Goal: Information Seeking & Learning: Learn about a topic

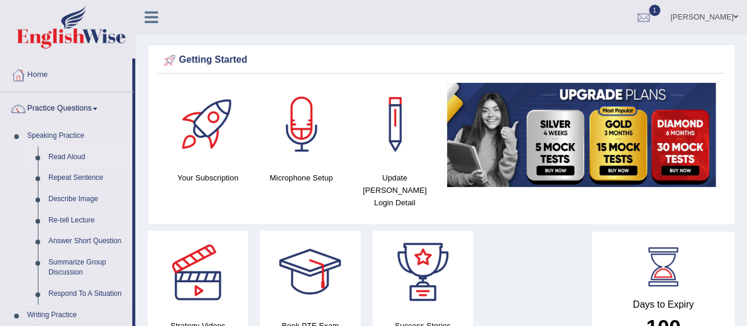
click at [77, 158] on link "Read Aloud" at bounding box center [87, 157] width 89 height 21
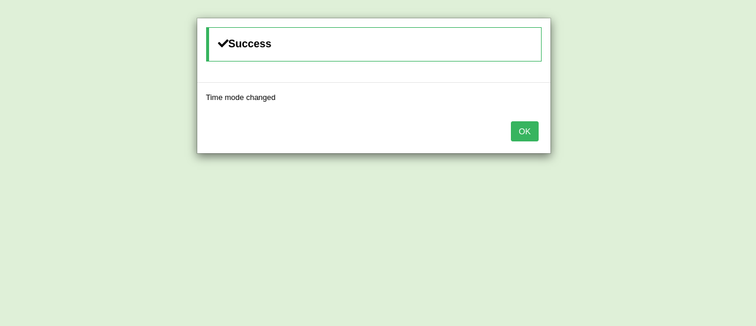
click at [525, 135] on button "OK" at bounding box center [524, 131] width 27 height 20
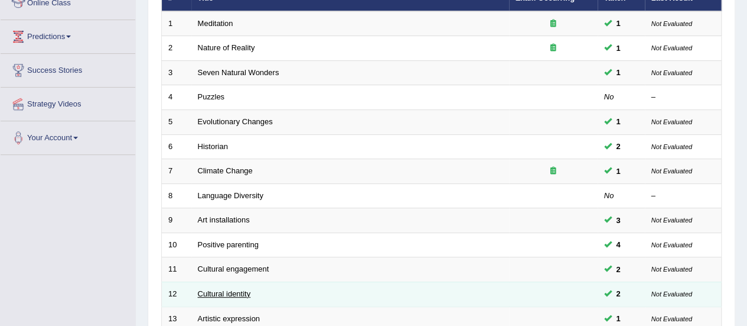
scroll to position [295, 0]
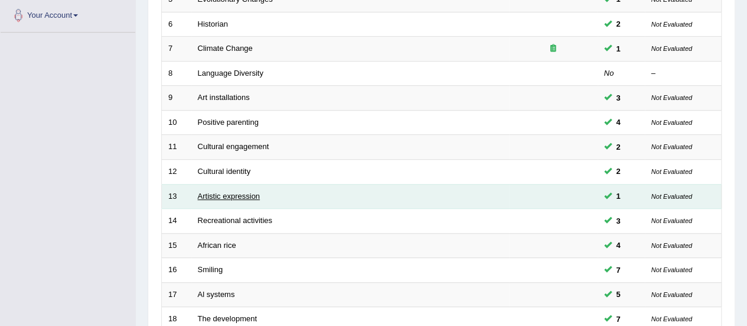
click at [230, 196] on link "Artistic expression" at bounding box center [229, 195] width 62 height 9
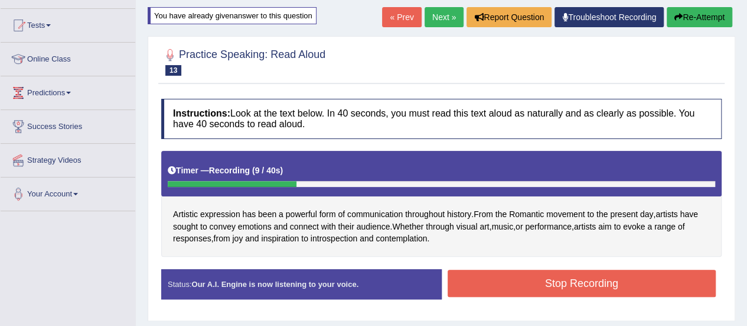
scroll to position [59, 0]
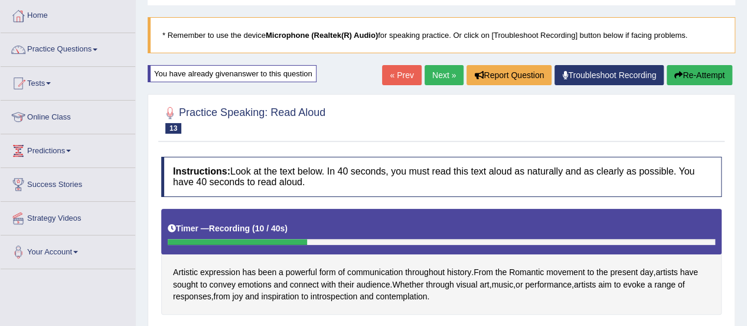
click at [715, 70] on button "Re-Attempt" at bounding box center [700, 75] width 66 height 20
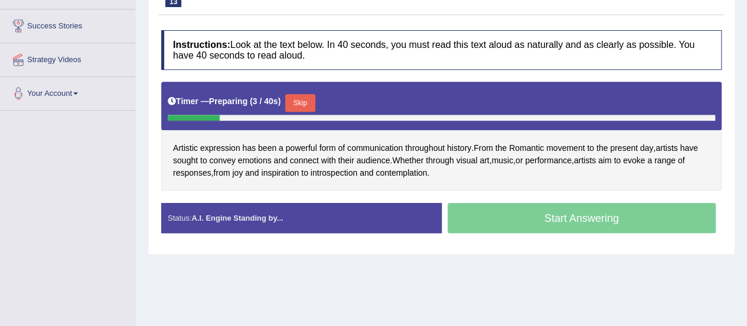
scroll to position [236, 0]
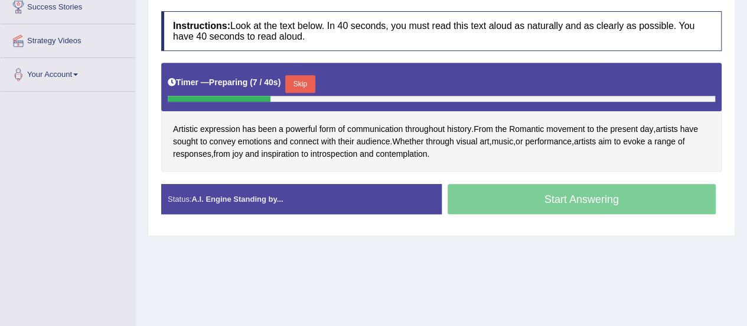
click at [306, 84] on button "Skip" at bounding box center [300, 84] width 30 height 18
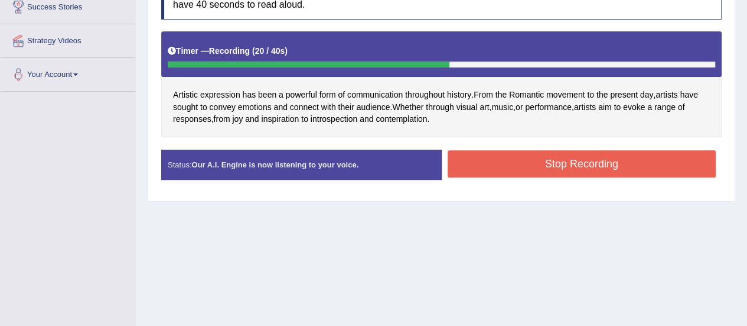
click at [545, 155] on button "Stop Recording" at bounding box center [582, 163] width 269 height 27
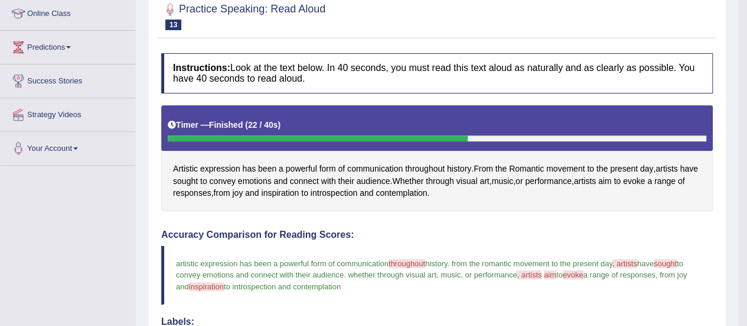
scroll to position [118, 0]
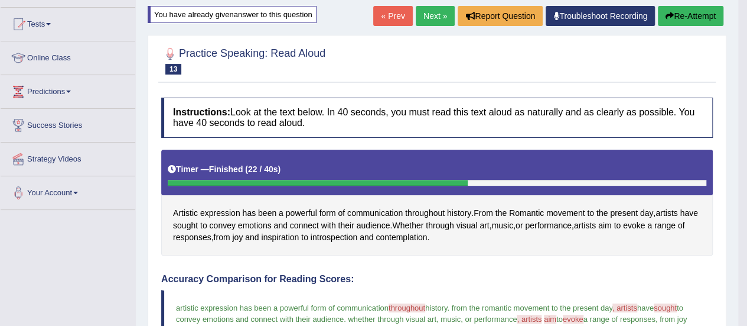
click at [436, 17] on link "Next »" at bounding box center [435, 16] width 39 height 20
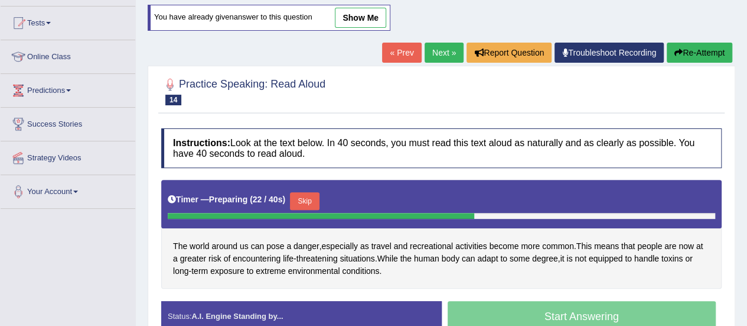
scroll to position [118, 0]
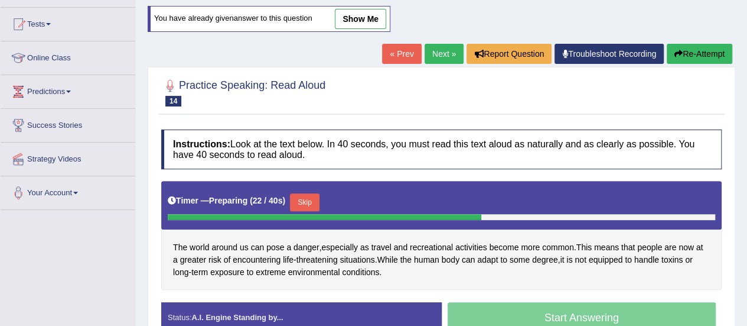
click at [685, 57] on button "Re-Attempt" at bounding box center [700, 54] width 66 height 20
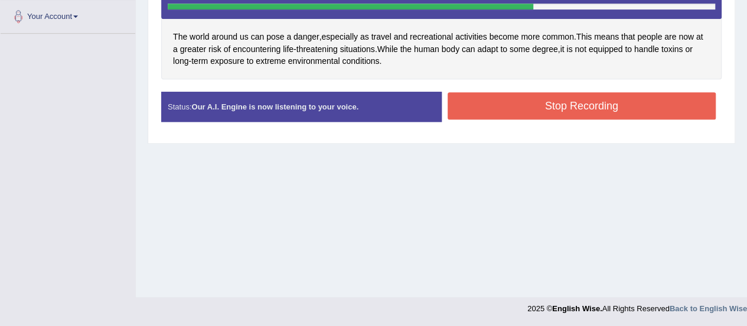
drag, startPoint x: 580, startPoint y: 75, endPoint x: 565, endPoint y: 92, distance: 22.2
click at [580, 76] on div "The world around us can pose a danger , especially as travel and recreational a…" at bounding box center [441, 26] width 561 height 106
click at [564, 95] on button "Stop Recording" at bounding box center [582, 105] width 269 height 27
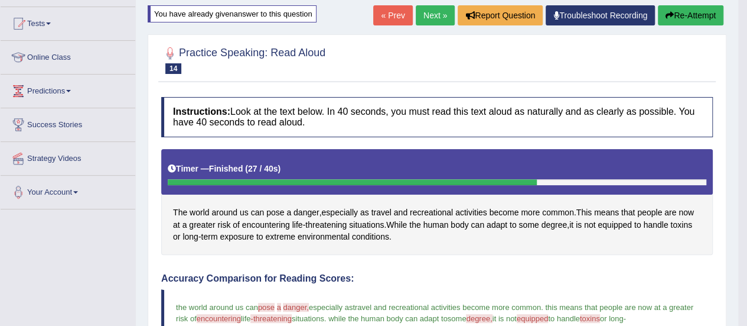
scroll to position [117, 0]
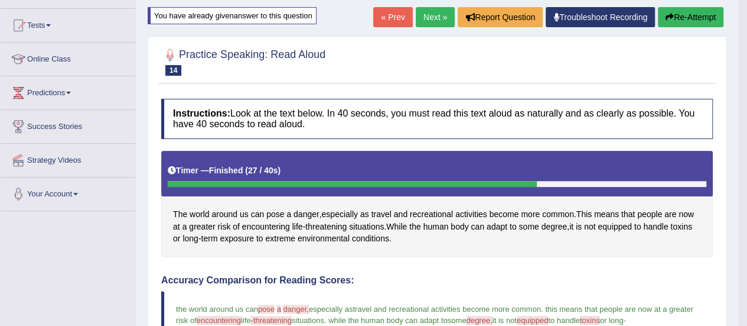
click at [419, 19] on link "Next »" at bounding box center [435, 17] width 39 height 20
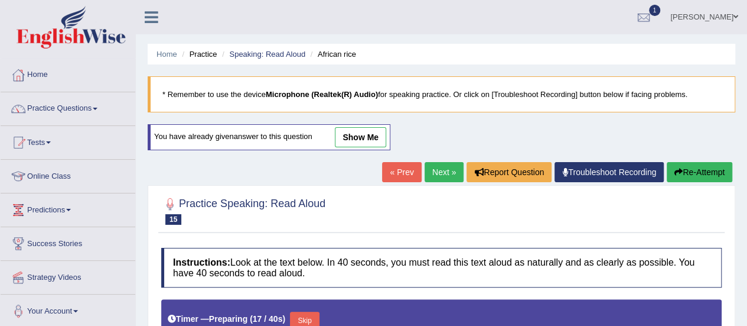
click at [692, 167] on button "Re-Attempt" at bounding box center [700, 172] width 66 height 20
click at [694, 173] on button "Re-Attempt" at bounding box center [700, 172] width 66 height 20
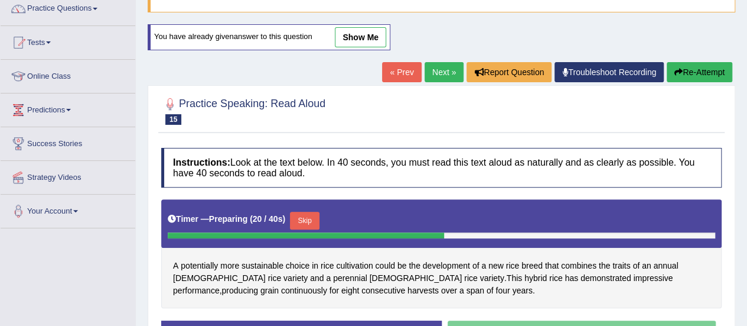
scroll to position [80, 0]
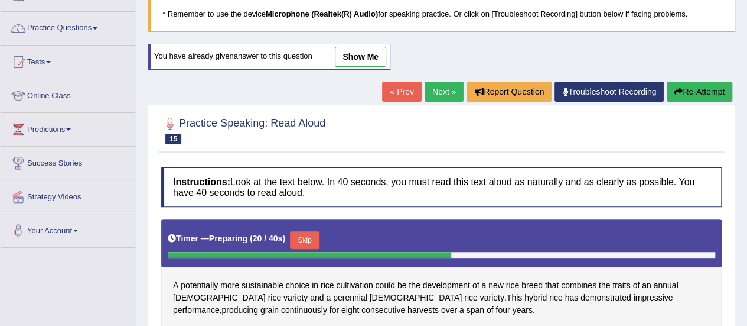
click at [695, 93] on button "Re-Attempt" at bounding box center [700, 92] width 66 height 20
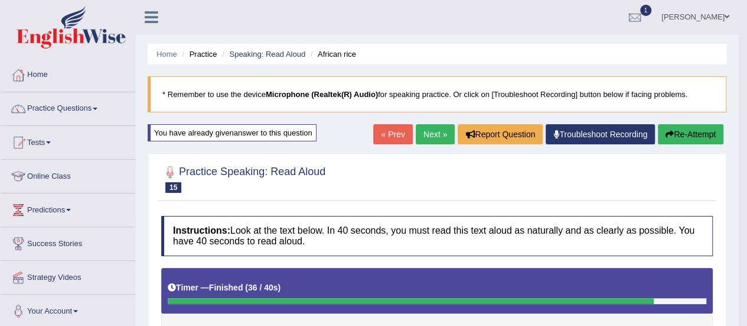
click at [677, 133] on button "Re-Attempt" at bounding box center [691, 134] width 66 height 20
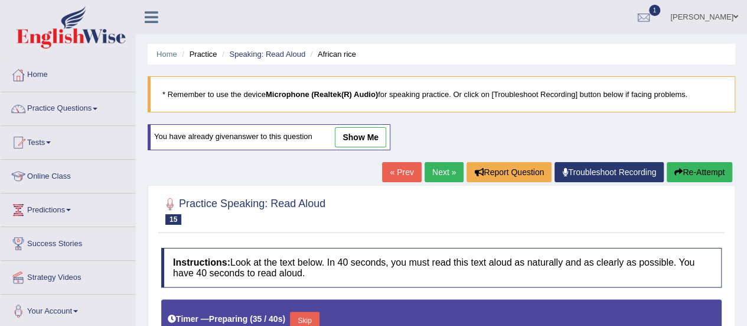
click at [708, 162] on button "Re-Attempt" at bounding box center [700, 172] width 66 height 20
click at [686, 168] on button "Re-Attempt" at bounding box center [700, 172] width 66 height 20
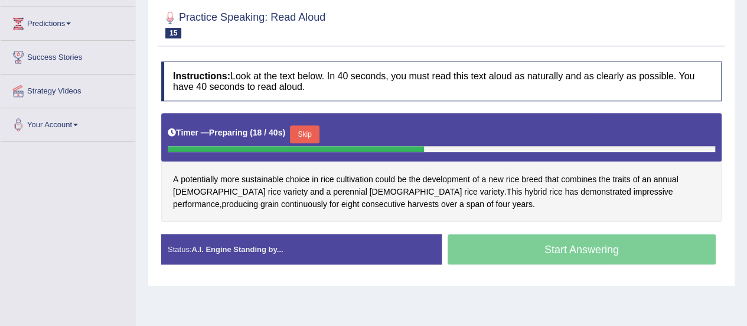
scroll to position [127, 0]
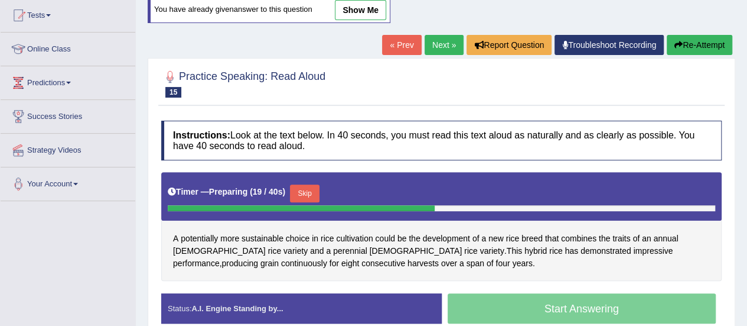
click at [698, 51] on button "Re-Attempt" at bounding box center [700, 45] width 66 height 20
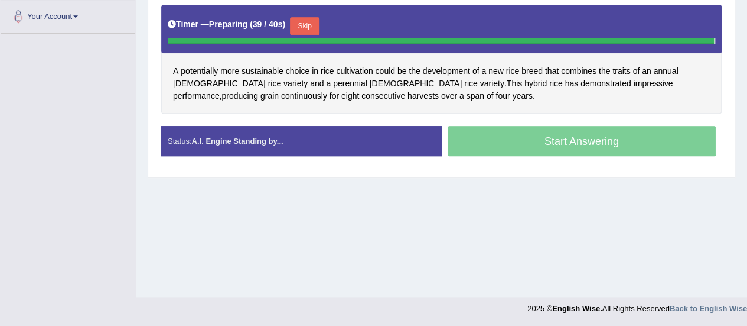
scroll to position [267, 0]
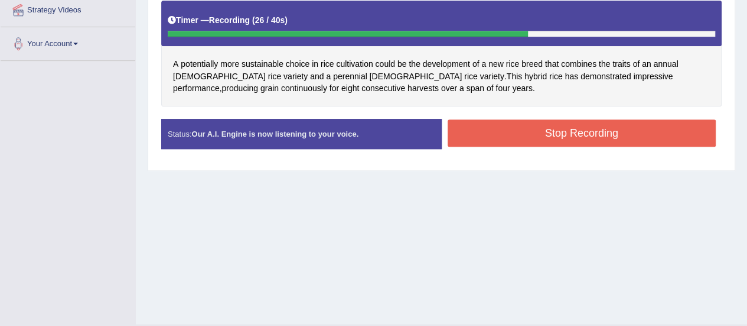
click at [574, 135] on button "Stop Recording" at bounding box center [582, 132] width 269 height 27
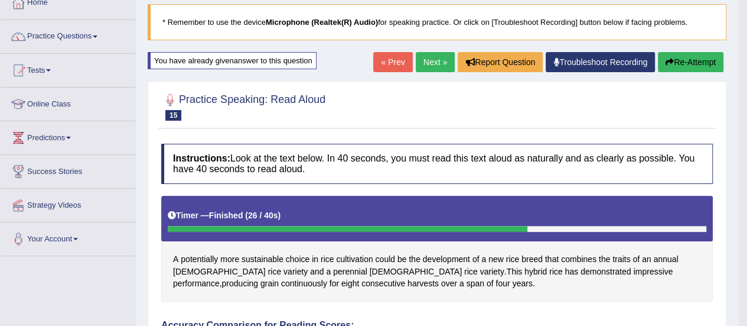
scroll to position [0, 0]
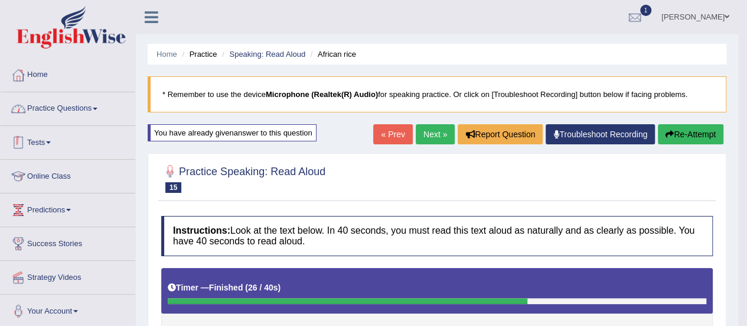
click at [90, 108] on link "Practice Questions" at bounding box center [68, 107] width 135 height 30
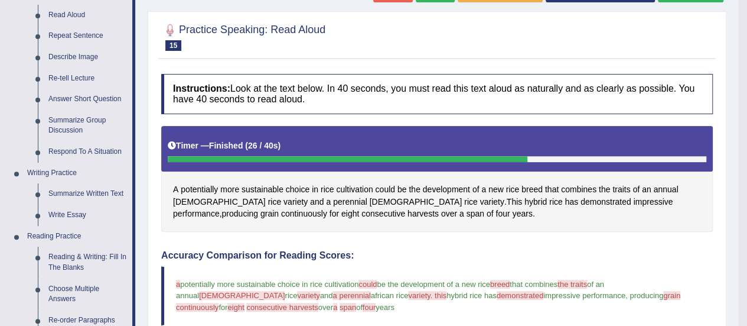
scroll to position [118, 0]
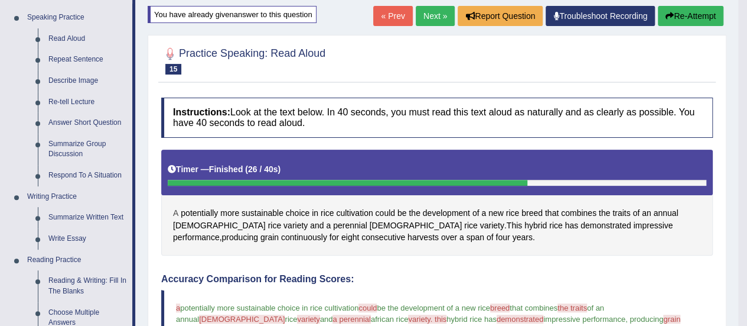
click at [175, 216] on span "A" at bounding box center [175, 213] width 5 height 12
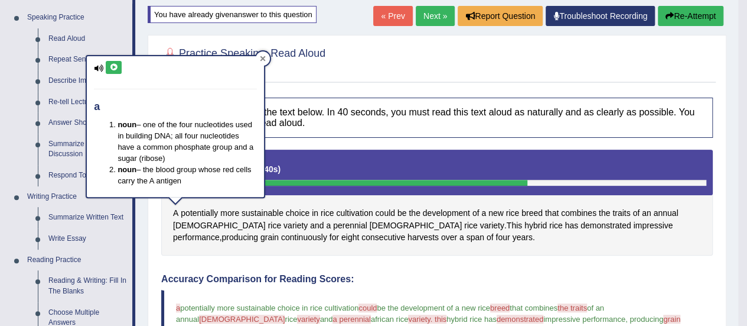
click at [263, 58] on icon at bounding box center [263, 58] width 5 height 5
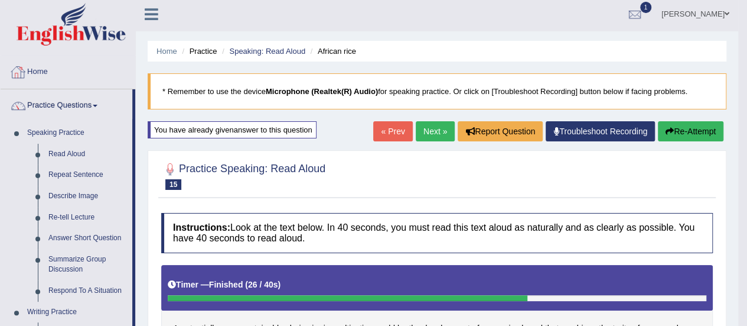
scroll to position [0, 0]
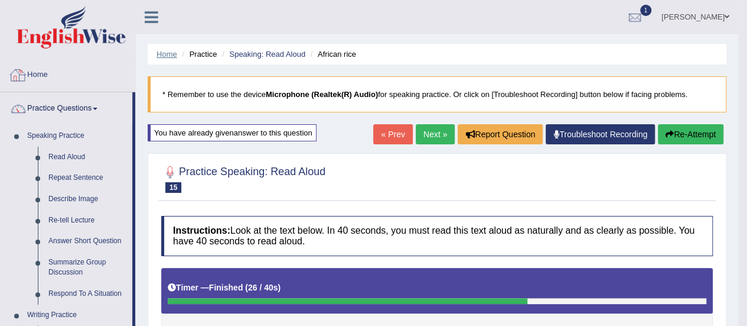
click at [159, 58] on li "Home" at bounding box center [167, 53] width 21 height 11
click at [167, 55] on link "Home" at bounding box center [167, 54] width 21 height 9
